Goal: Information Seeking & Learning: Learn about a topic

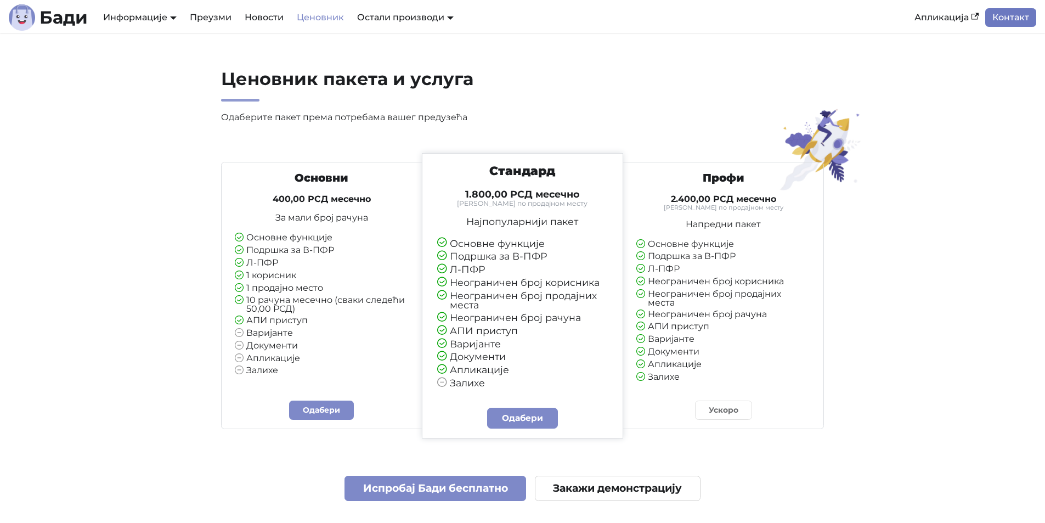
click at [1016, 15] on link "Контакт" at bounding box center [1010, 17] width 51 height 19
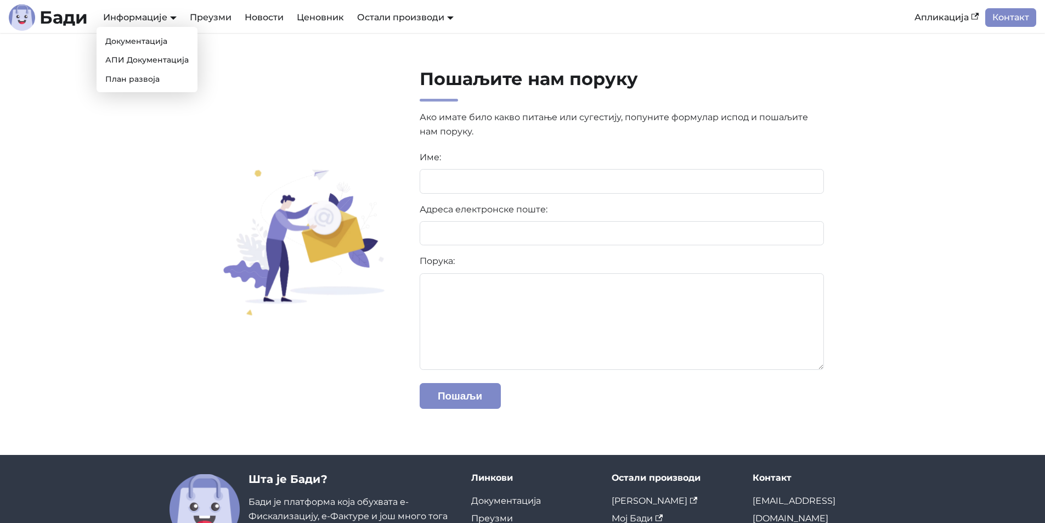
click at [129, 10] on div "Информације Документација АПИ Документација План развоја" at bounding box center [140, 17] width 87 height 19
click at [139, 39] on link "Документација" at bounding box center [147, 41] width 92 height 17
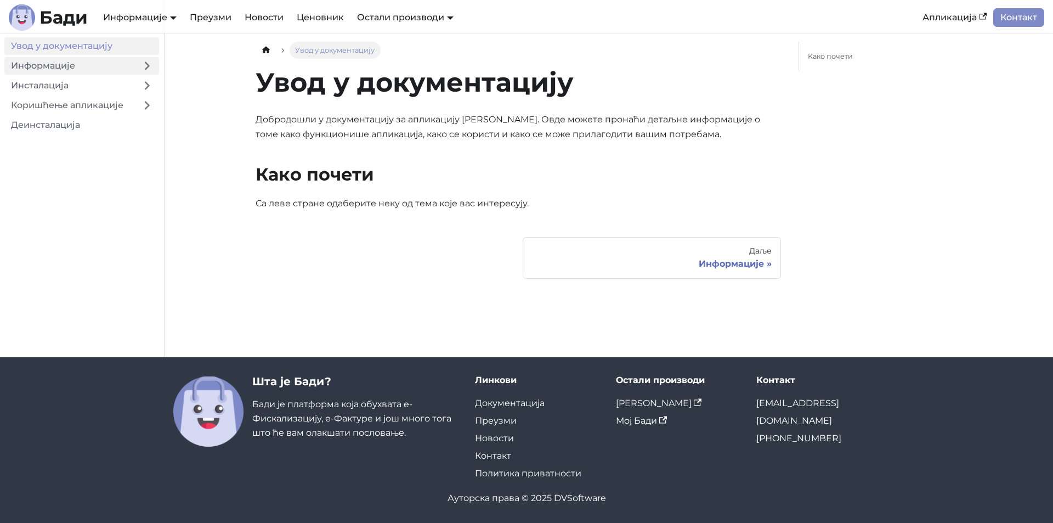
click at [59, 66] on link "Информације" at bounding box center [69, 66] width 131 height 18
